Goal: Task Accomplishment & Management: Manage account settings

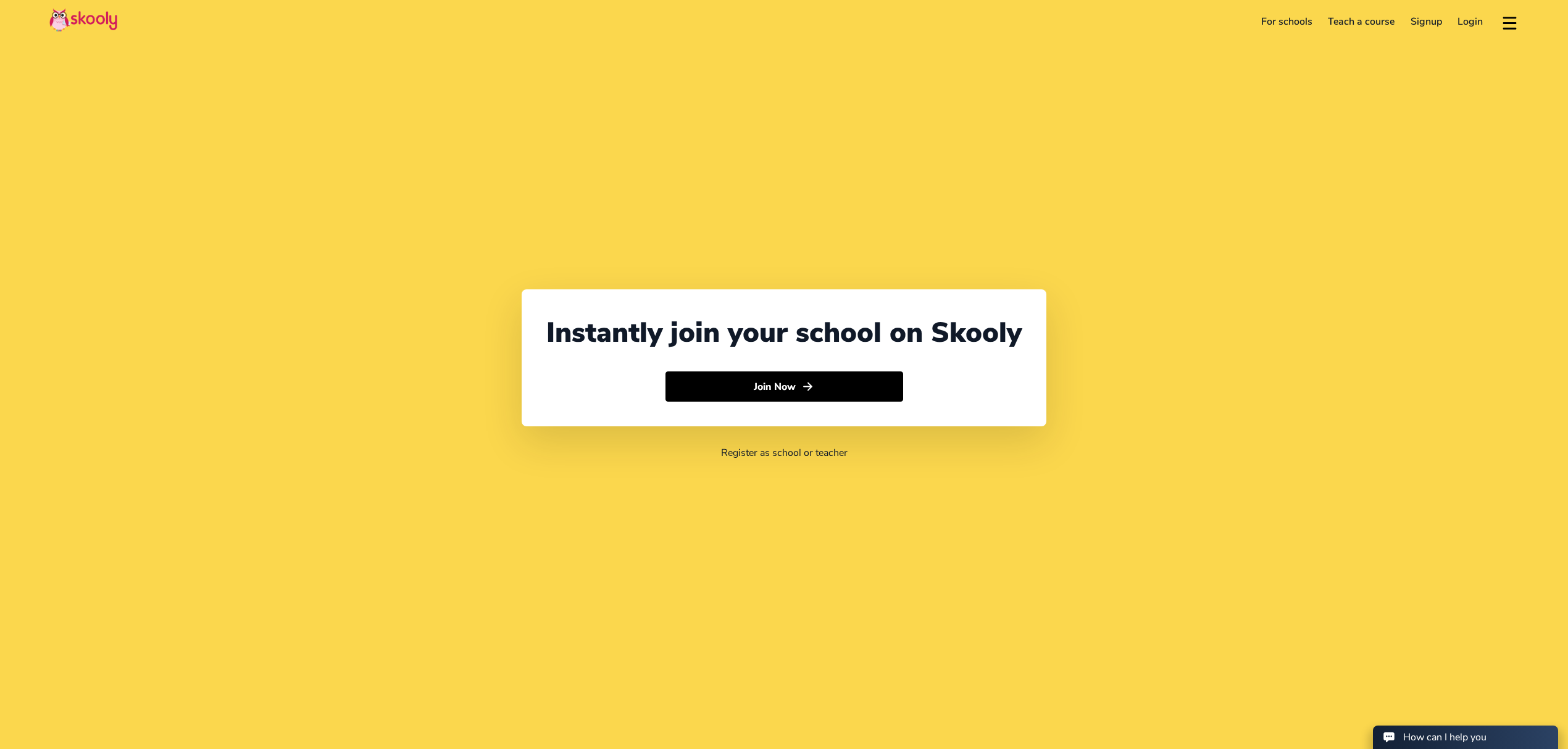
select select "971"
select select "[GEOGRAPHIC_DATA]"
select select "[GEOGRAPHIC_DATA]/[GEOGRAPHIC_DATA]"
click at [1465, 30] on link "Login" at bounding box center [1471, 21] width 42 height 20
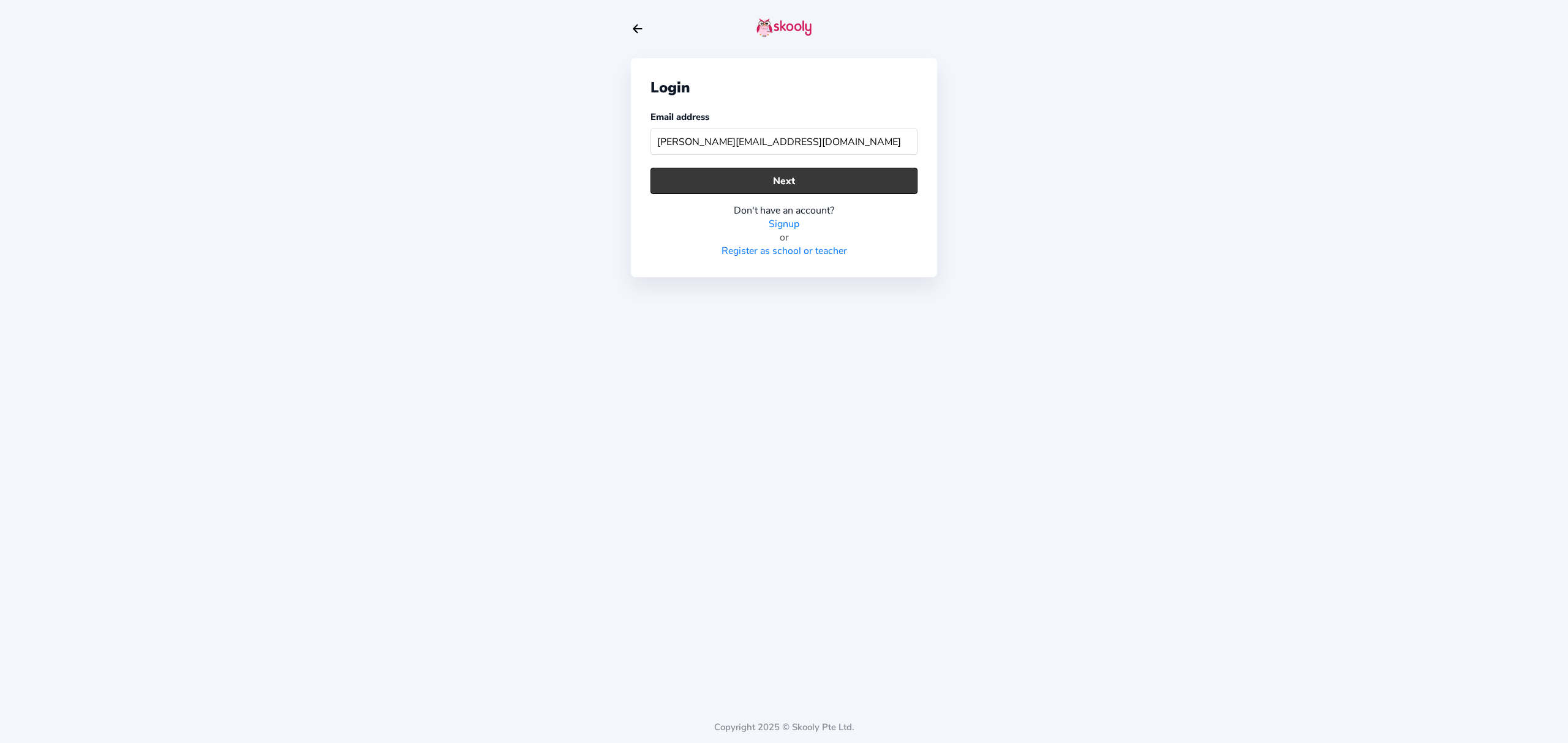
type input "[PERSON_NAME][EMAIL_ADDRESS][DOMAIN_NAME]"
click at [687, 185] on button "Next" at bounding box center [784, 181] width 267 height 26
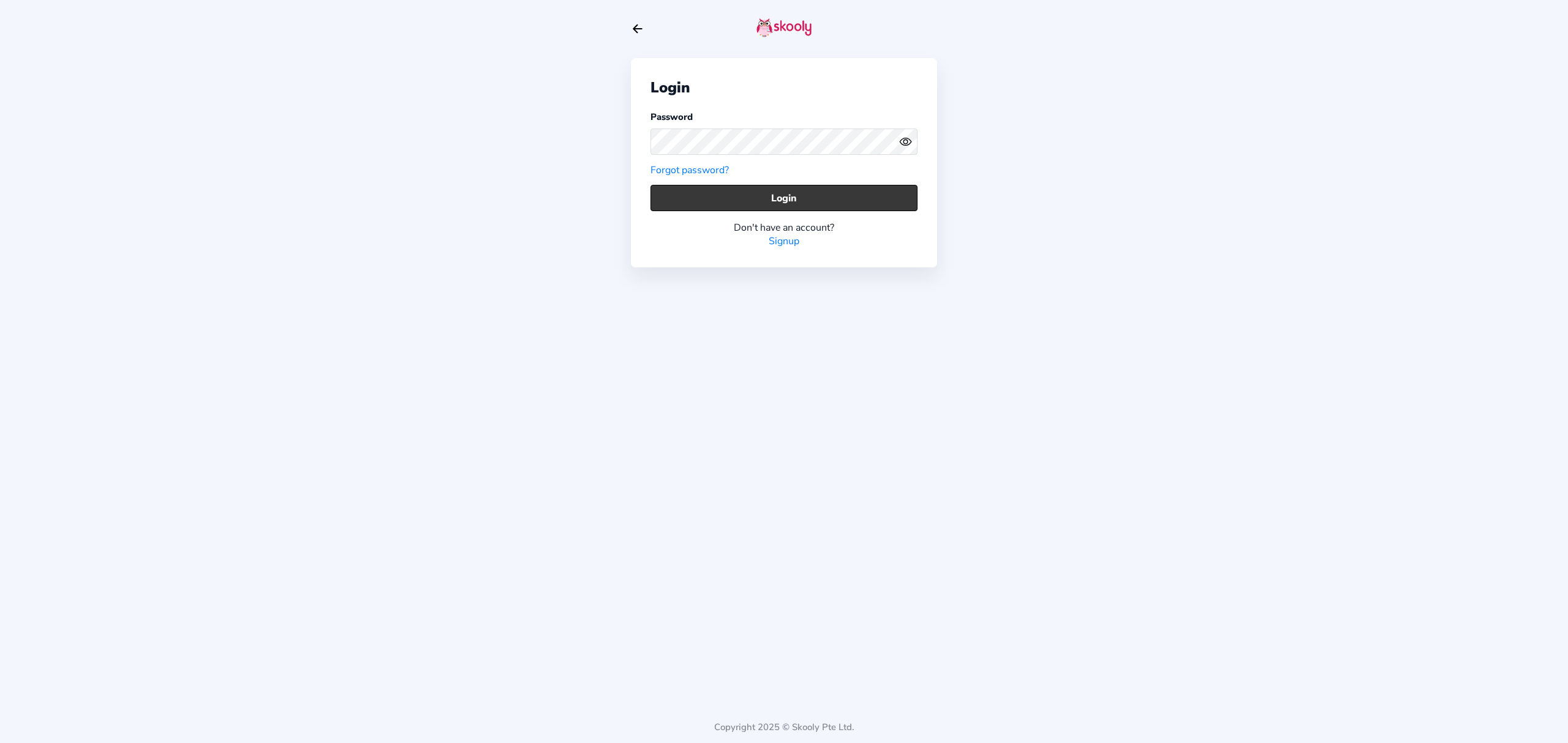
click at [743, 192] on button "Login" at bounding box center [784, 198] width 267 height 26
